Goal: Information Seeking & Learning: Learn about a topic

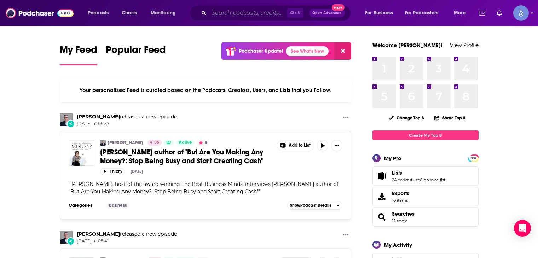
click at [233, 15] on input "Search podcasts, credits, & more..." at bounding box center [248, 12] width 78 height 11
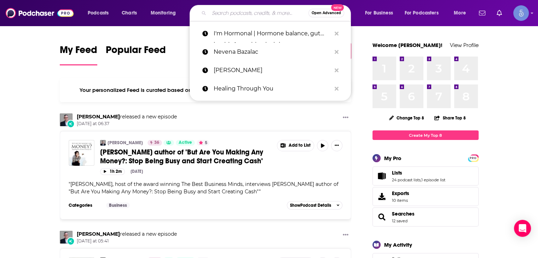
paste input "The Life Shift Podcast"
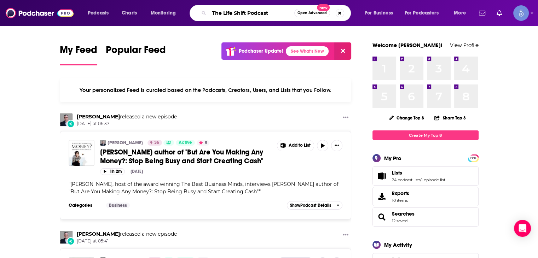
type input "The Life Shift Podcast"
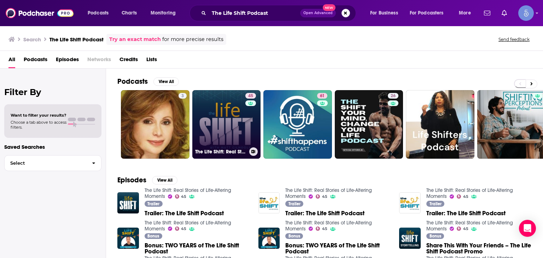
click at [218, 122] on link "45 The Life Shift: Real Stories of Life-Altering Moments" at bounding box center [226, 124] width 69 height 69
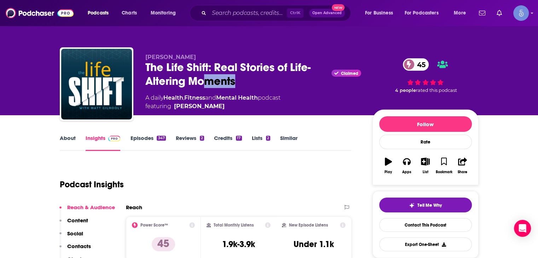
drag, startPoint x: 252, startPoint y: 82, endPoint x: 204, endPoint y: 76, distance: 48.2
click at [204, 76] on div "The Life Shift: Real Stories of Life-Altering Moments Claimed 45" at bounding box center [253, 74] width 216 height 28
click at [267, 86] on div "The Life Shift: Real Stories of Life-Altering Moments Claimed 45" at bounding box center [253, 74] width 216 height 28
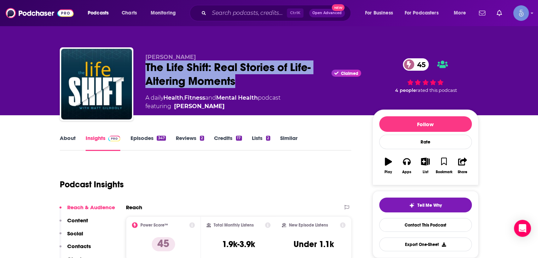
drag, startPoint x: 240, startPoint y: 77, endPoint x: 138, endPoint y: 70, distance: 101.8
click at [138, 70] on div "[PERSON_NAME] The Life Shift: Real Stories of Life-Altering Moments Claimed 45 …" at bounding box center [269, 85] width 419 height 76
click at [236, 76] on div "The Life Shift: Real Stories of Life-Altering Moments Claimed 45" at bounding box center [253, 74] width 216 height 28
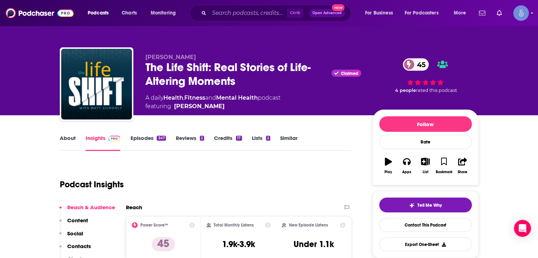
click at [208, 67] on div "The Life Shift: Real Stories of Life-Altering Moments Claimed 45" at bounding box center [253, 74] width 216 height 28
drag, startPoint x: 209, startPoint y: 68, endPoint x: 144, endPoint y: 67, distance: 65.1
click at [144, 66] on div "[PERSON_NAME] The Life Shift: Real Stories of Life-Altering Moments Claimed 45 …" at bounding box center [269, 85] width 419 height 76
copy h2 "The Life Shift"
